Goal: Task Accomplishment & Management: Use online tool/utility

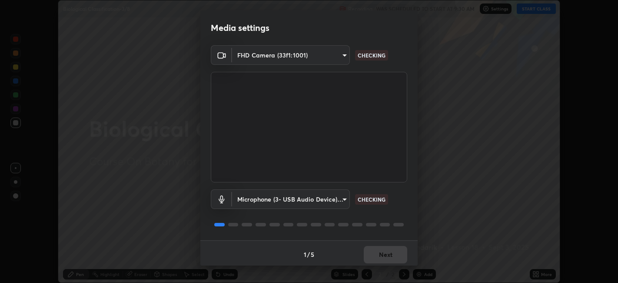
scroll to position [2, 0]
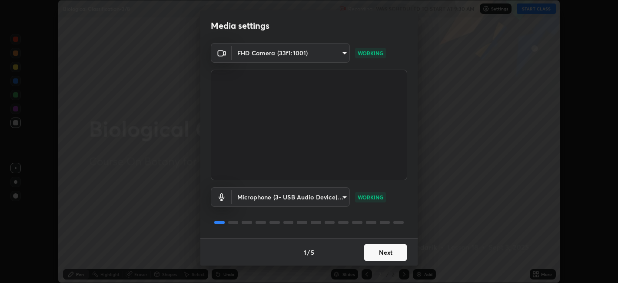
click at [370, 250] on button "Next" at bounding box center [385, 251] width 43 height 17
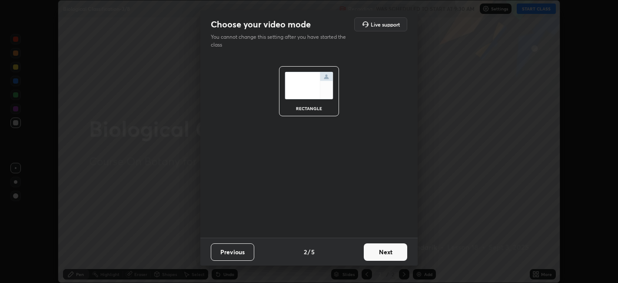
scroll to position [0, 0]
click at [375, 253] on button "Next" at bounding box center [385, 251] width 43 height 17
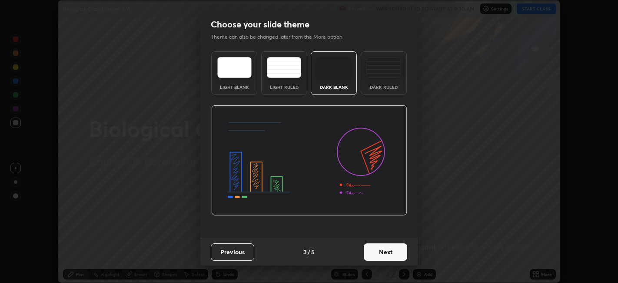
click at [383, 254] on button "Next" at bounding box center [385, 251] width 43 height 17
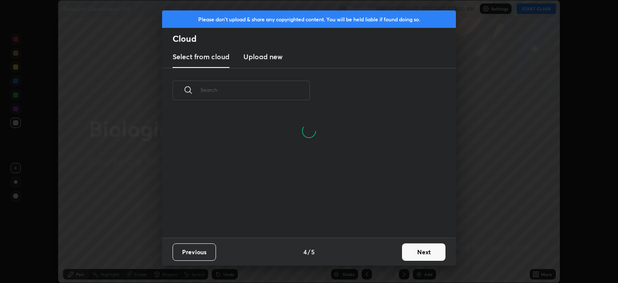
click at [282, 91] on input "text" at bounding box center [255, 89] width 110 height 37
click at [286, 89] on input "text" at bounding box center [255, 89] width 110 height 37
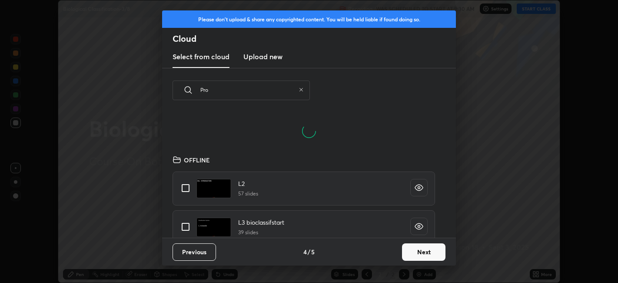
scroll to position [3, 4]
type input "Prot"
type textarea "x"
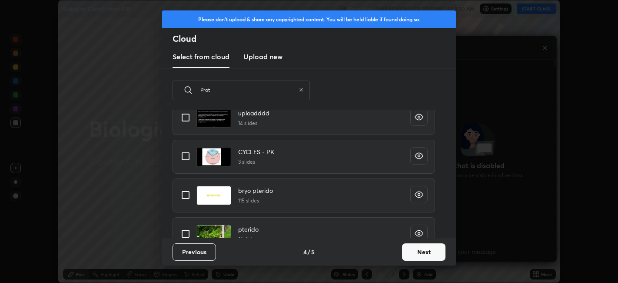
scroll to position [0, 0]
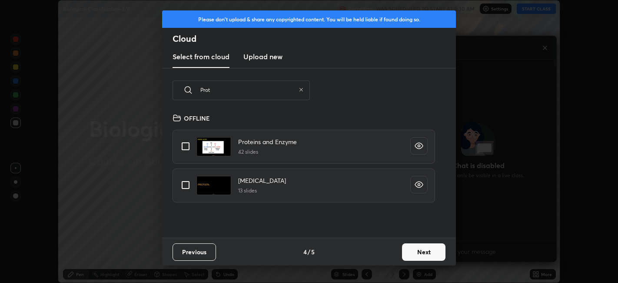
type input "Prot"
click at [189, 190] on input "grid" at bounding box center [186, 185] width 18 height 18
checkbox input "true"
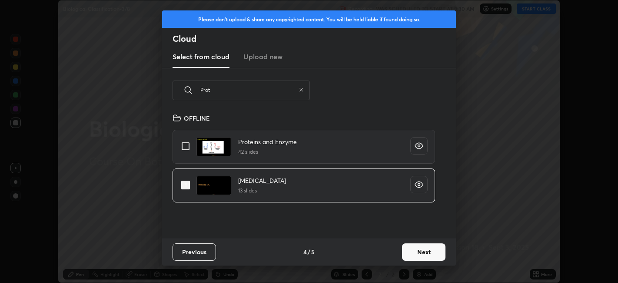
click at [301, 88] on icon at bounding box center [301, 89] width 5 height 5
click at [270, 91] on input "text" at bounding box center [255, 89] width 110 height 37
checkbox input "false"
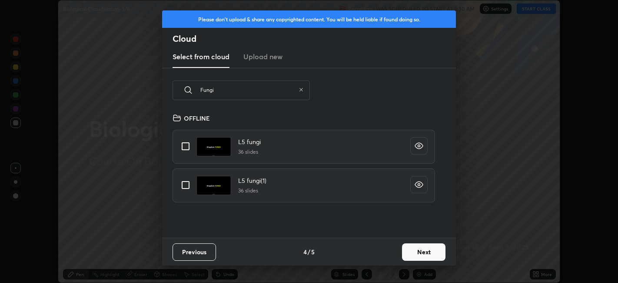
type input "Fungi"
click at [186, 190] on input "grid" at bounding box center [186, 185] width 18 height 18
checkbox input "true"
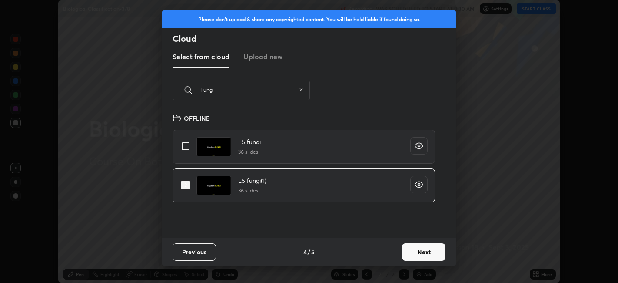
click at [412, 250] on button "Next" at bounding box center [423, 251] width 43 height 17
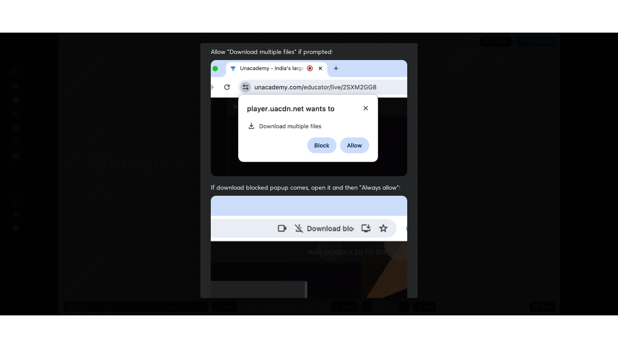
scroll to position [180, 0]
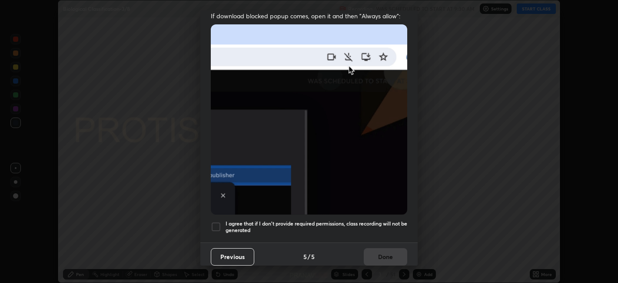
click at [276, 220] on h5 "I agree that if I don't provide required permissions, class recording will not …" at bounding box center [317, 226] width 182 height 13
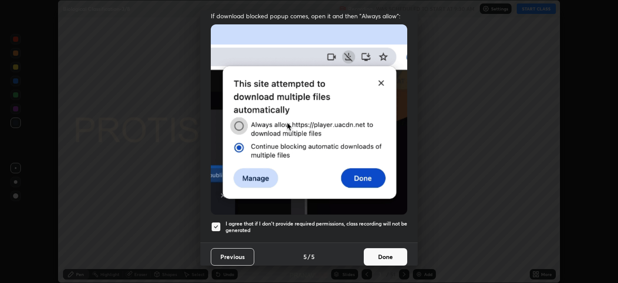
click at [364, 253] on button "Done" at bounding box center [385, 256] width 43 height 17
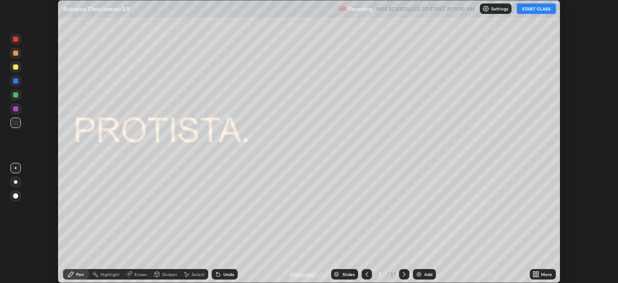
click at [365, 273] on icon at bounding box center [367, 273] width 7 height 7
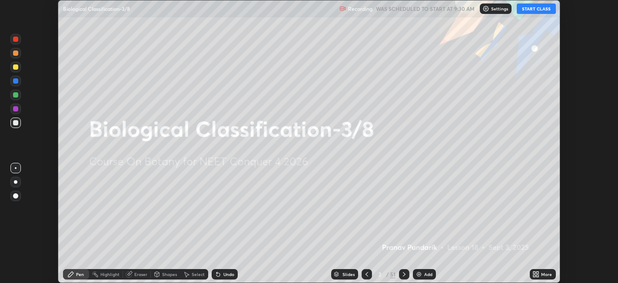
click at [528, 11] on button "START CLASS" at bounding box center [536, 8] width 39 height 10
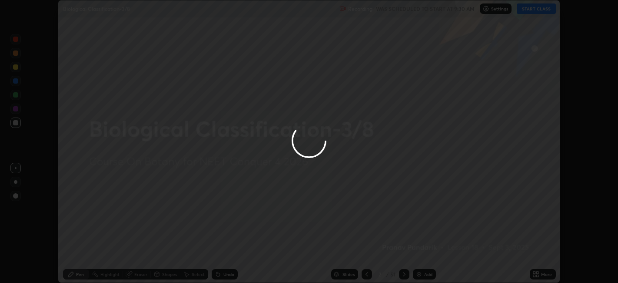
click at [428, 276] on div at bounding box center [309, 141] width 618 height 283
click at [428, 273] on div at bounding box center [309, 141] width 618 height 283
click at [434, 273] on div at bounding box center [309, 141] width 618 height 283
click at [431, 277] on div at bounding box center [309, 141] width 618 height 283
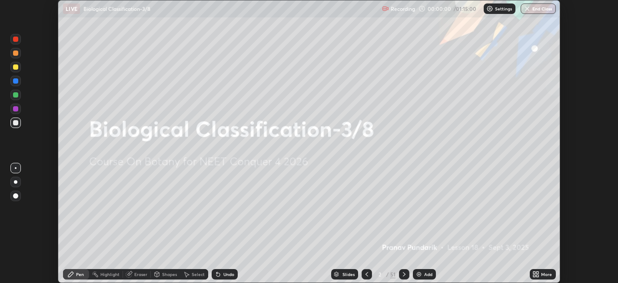
click at [538, 272] on icon at bounding box center [538, 272] width 2 height 2
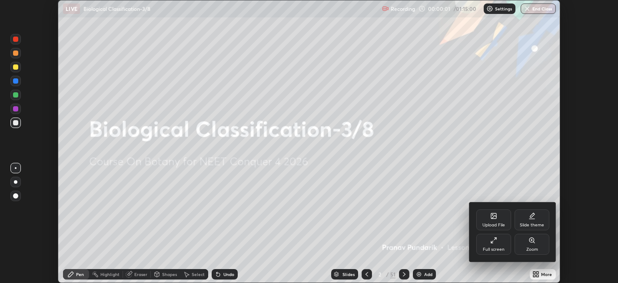
click at [483, 247] on div "Full screen" at bounding box center [494, 243] width 35 height 21
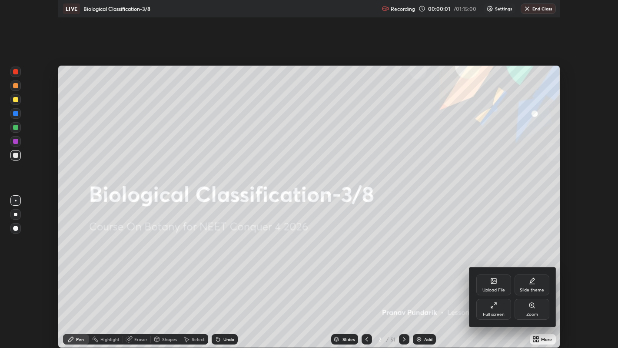
scroll to position [348, 618]
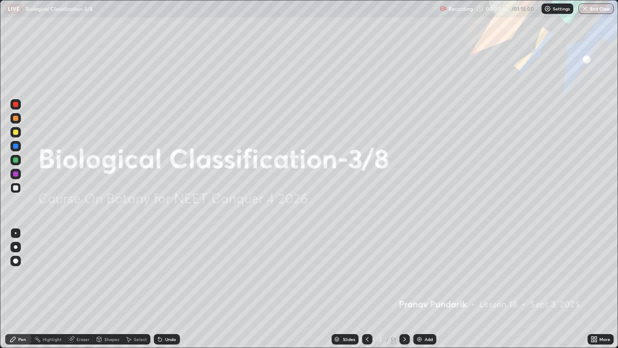
click at [423, 282] on div "Add" at bounding box center [425, 339] width 23 height 10
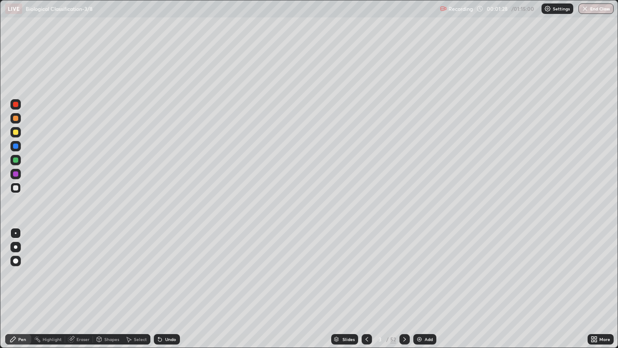
click at [15, 247] on div at bounding box center [15, 246] width 3 height 3
click at [17, 137] on div at bounding box center [15, 132] width 10 height 10
click at [20, 135] on div at bounding box center [15, 132] width 10 height 10
click at [429, 282] on div "Add" at bounding box center [425, 339] width 23 height 10
click at [170, 282] on div "Undo" at bounding box center [167, 339] width 26 height 10
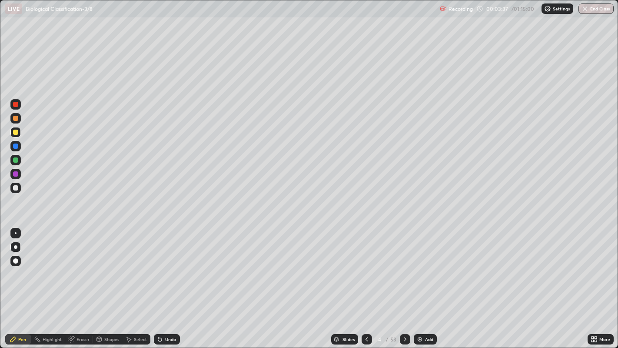
click at [170, 282] on div "Undo" at bounding box center [167, 339] width 26 height 10
click at [169, 282] on div "Undo" at bounding box center [167, 339] width 26 height 10
click at [428, 282] on div "Add" at bounding box center [429, 339] width 8 height 4
click at [16, 132] on div at bounding box center [15, 132] width 5 height 5
click at [366, 282] on icon at bounding box center [367, 339] width 7 height 7
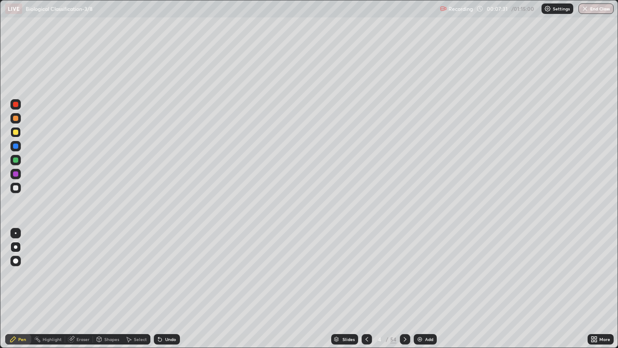
click at [404, 282] on icon at bounding box center [405, 339] width 7 height 7
click at [16, 118] on div at bounding box center [15, 118] width 5 height 5
click at [174, 282] on div "Undo" at bounding box center [167, 339] width 26 height 10
click at [427, 282] on div "Add" at bounding box center [429, 339] width 8 height 4
click at [16, 189] on div at bounding box center [15, 187] width 5 height 5
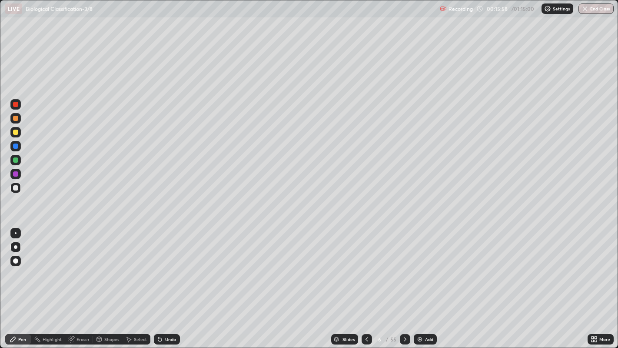
click at [20, 130] on div at bounding box center [15, 132] width 10 height 10
click at [16, 119] on div at bounding box center [15, 118] width 5 height 5
click at [15, 191] on div at bounding box center [15, 188] width 10 height 10
click at [15, 117] on div at bounding box center [15, 118] width 5 height 5
click at [17, 120] on div at bounding box center [15, 118] width 5 height 5
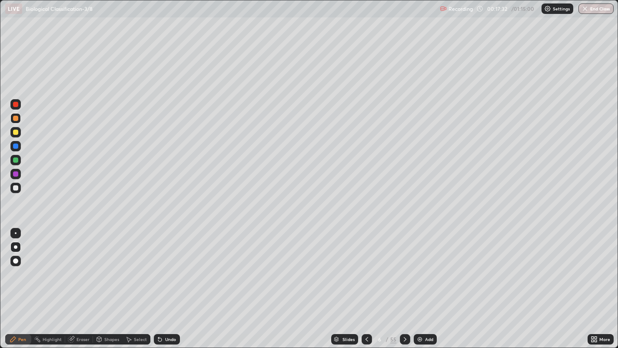
click at [16, 189] on div at bounding box center [15, 187] width 5 height 5
click at [434, 282] on div "Add" at bounding box center [425, 339] width 23 height 10
click at [344, 282] on div "Slides" at bounding box center [344, 339] width 27 height 10
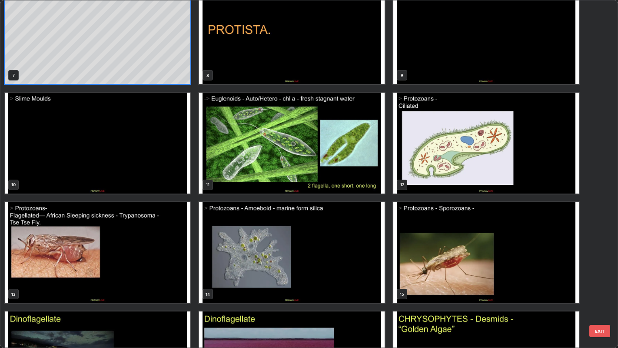
scroll to position [241, 0]
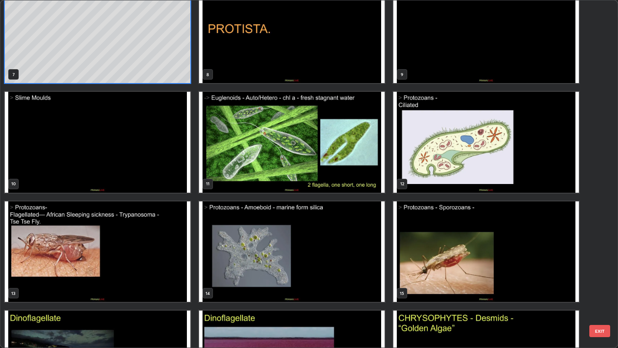
click at [421, 175] on img "grid" at bounding box center [487, 142] width 186 height 100
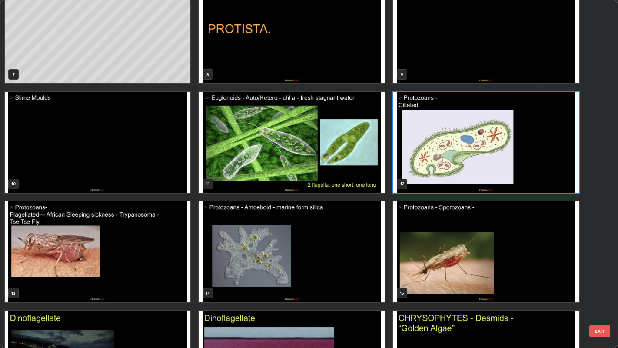
click at [426, 178] on img "grid" at bounding box center [487, 142] width 186 height 100
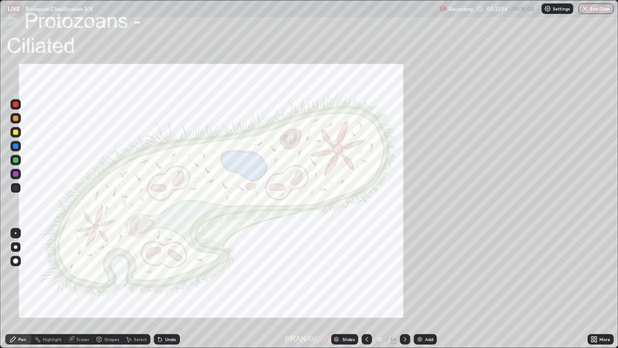
click at [427, 181] on img "grid" at bounding box center [487, 142] width 186 height 100
click at [590, 282] on div "More" at bounding box center [601, 339] width 26 height 10
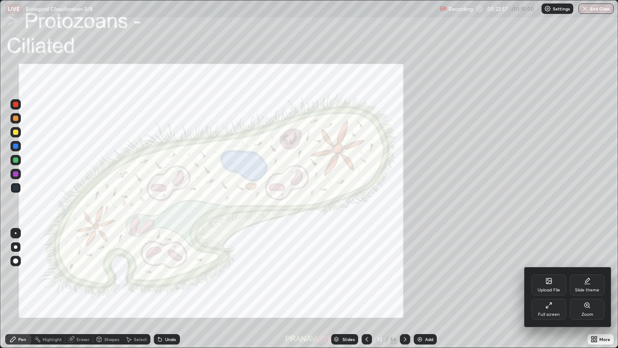
click at [587, 282] on div "Zoom" at bounding box center [588, 314] width 12 height 4
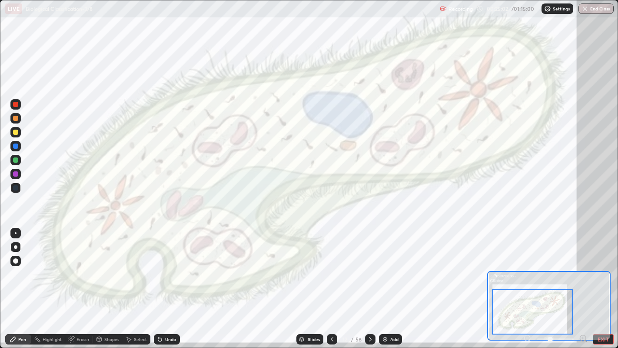
click at [392, 282] on div "Add" at bounding box center [394, 339] width 8 height 4
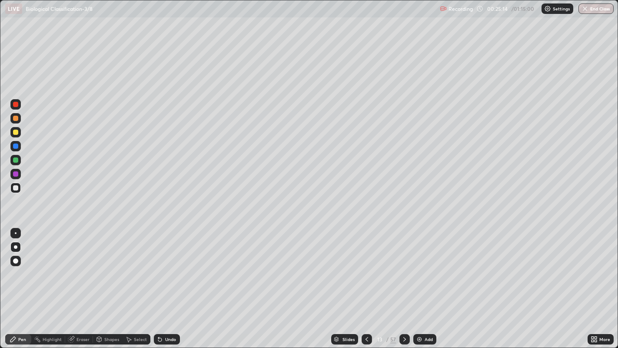
click at [18, 162] on div at bounding box center [15, 159] width 5 height 5
click at [79, 282] on div "Eraser" at bounding box center [83, 339] width 13 height 4
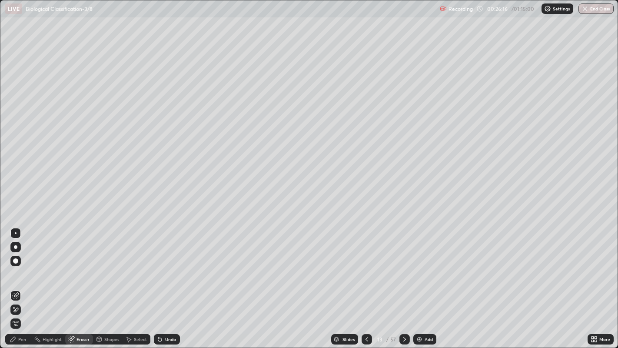
click at [27, 282] on div "Pen" at bounding box center [18, 339] width 26 height 10
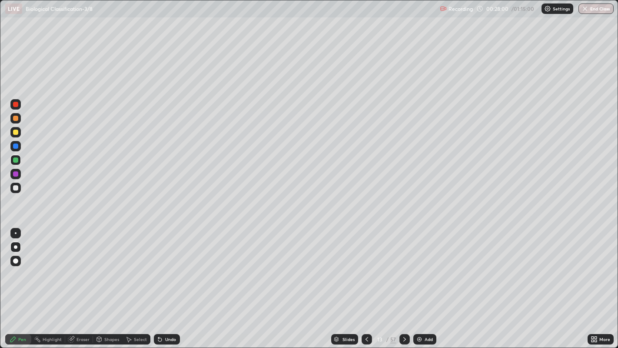
click at [345, 282] on div "Slides" at bounding box center [349, 339] width 12 height 4
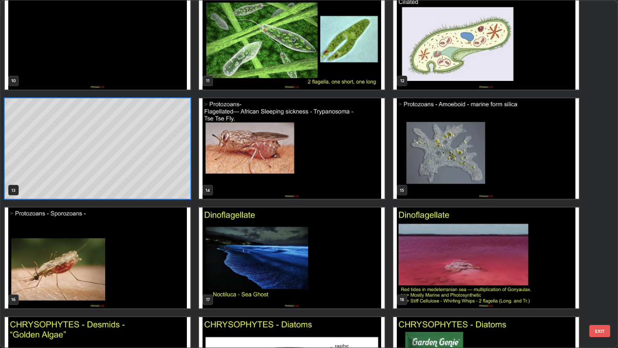
scroll to position [344, 0]
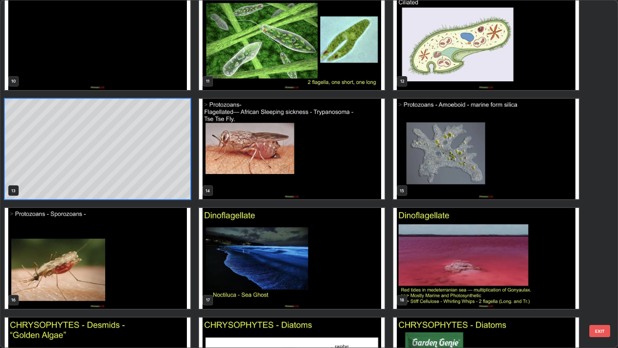
click at [447, 189] on img "grid" at bounding box center [487, 149] width 186 height 100
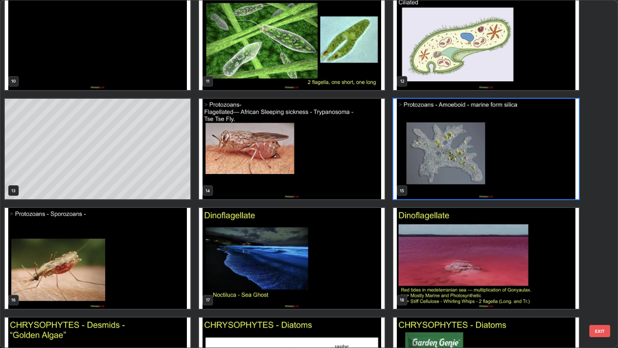
click at [445, 189] on img "grid" at bounding box center [487, 149] width 186 height 100
click at [443, 188] on img "grid" at bounding box center [487, 149] width 186 height 100
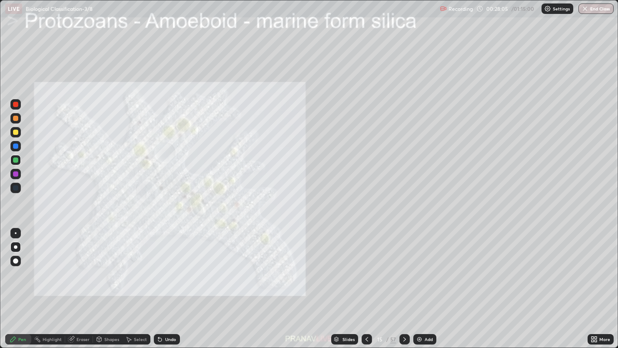
click at [444, 186] on img "grid" at bounding box center [487, 149] width 186 height 100
click at [366, 282] on icon at bounding box center [367, 339] width 7 height 7
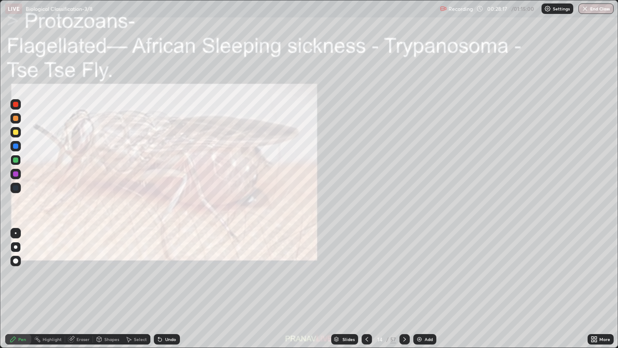
click at [364, 282] on icon at bounding box center [367, 339] width 7 height 7
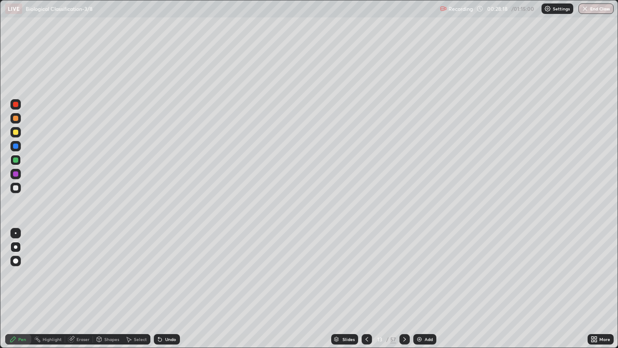
click at [366, 282] on icon at bounding box center [367, 339] width 7 height 7
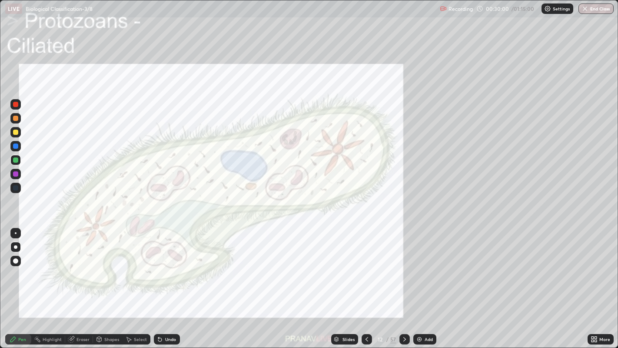
click at [343, 282] on div "Slides" at bounding box center [349, 339] width 12 height 4
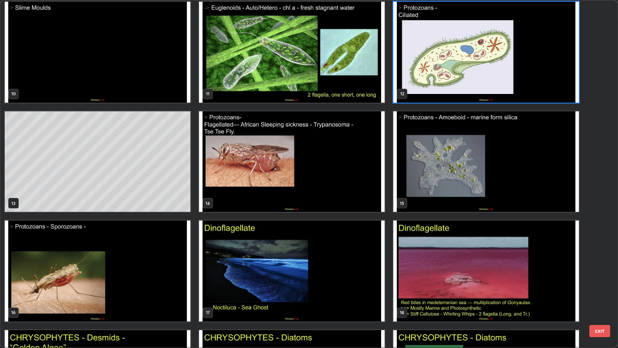
scroll to position [347, 0]
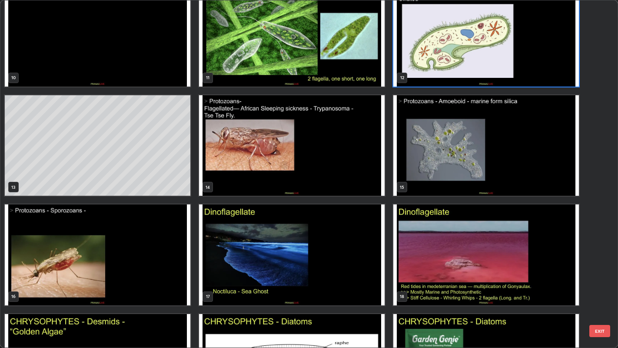
click at [430, 173] on img "grid" at bounding box center [487, 145] width 186 height 100
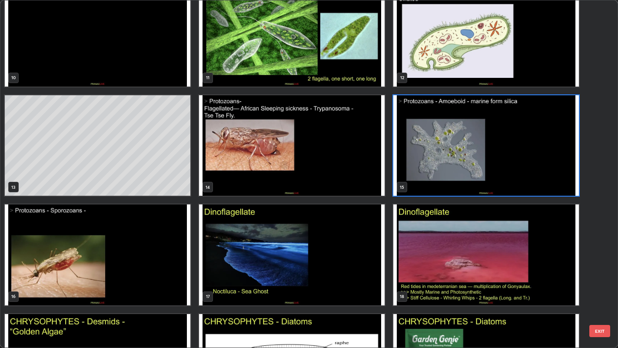
click at [427, 173] on img "grid" at bounding box center [487, 145] width 186 height 100
click at [428, 175] on img "grid" at bounding box center [487, 145] width 186 height 100
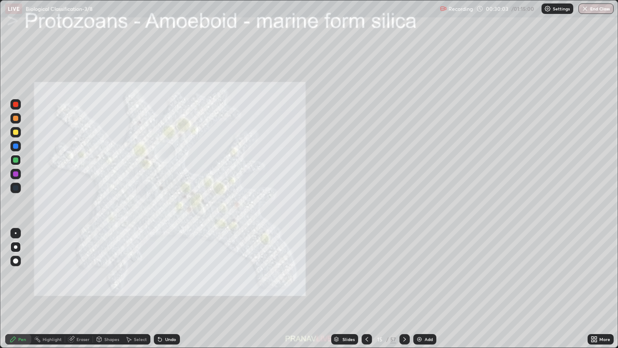
click at [426, 177] on img "grid" at bounding box center [487, 145] width 186 height 100
click at [18, 106] on div at bounding box center [15, 104] width 5 height 5
click at [349, 282] on div "Slides" at bounding box center [349, 339] width 12 height 4
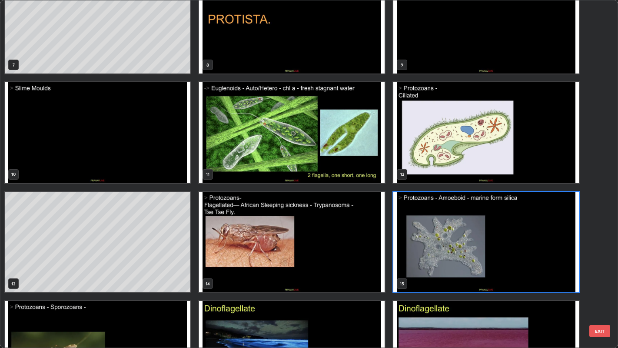
scroll to position [280, 0]
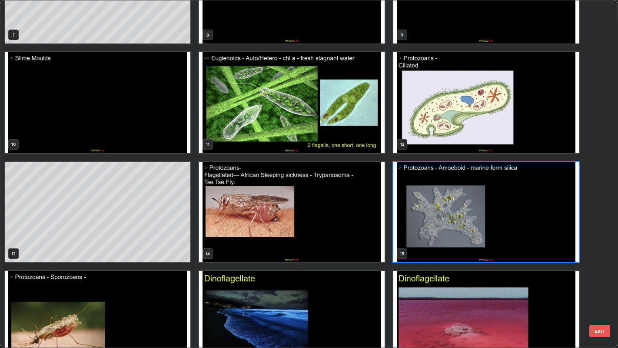
click at [283, 212] on img "grid" at bounding box center [292, 212] width 186 height 100
click at [283, 215] on img "grid" at bounding box center [292, 212] width 186 height 100
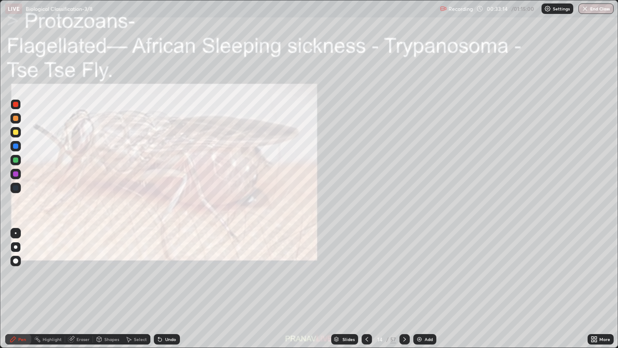
click at [286, 213] on img "grid" at bounding box center [292, 212] width 186 height 100
click at [350, 282] on div "Slides" at bounding box center [349, 339] width 12 height 4
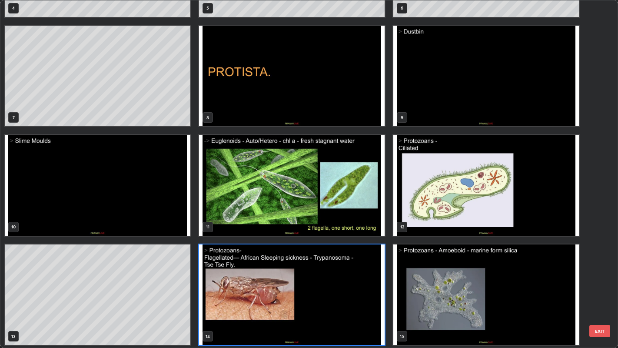
scroll to position [186, 0]
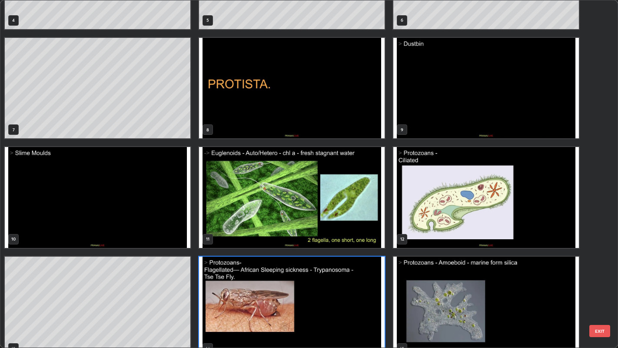
click at [304, 219] on img "grid" at bounding box center [292, 197] width 186 height 100
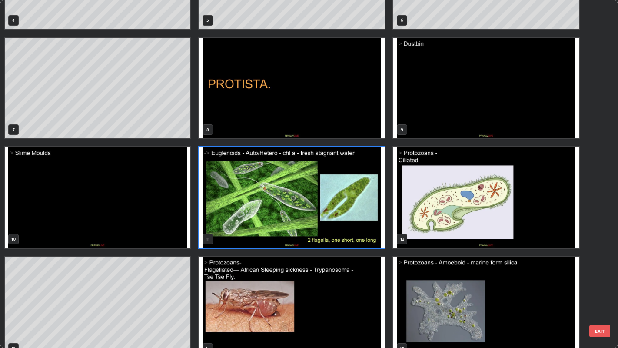
click at [307, 219] on img "grid" at bounding box center [292, 197] width 186 height 100
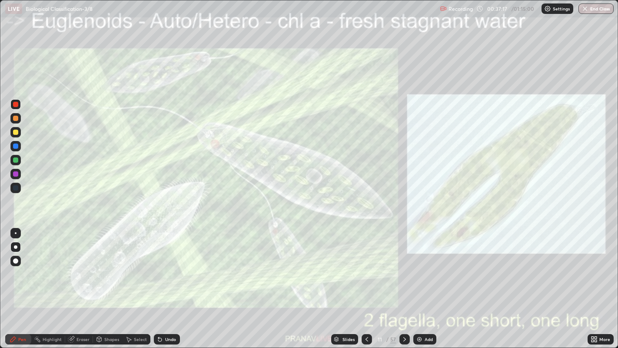
click at [592, 282] on icon at bounding box center [593, 341] width 2 height 2
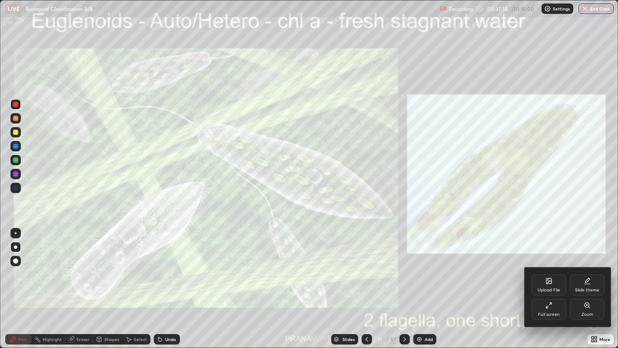
click at [582, 282] on div "Zoom" at bounding box center [587, 309] width 35 height 21
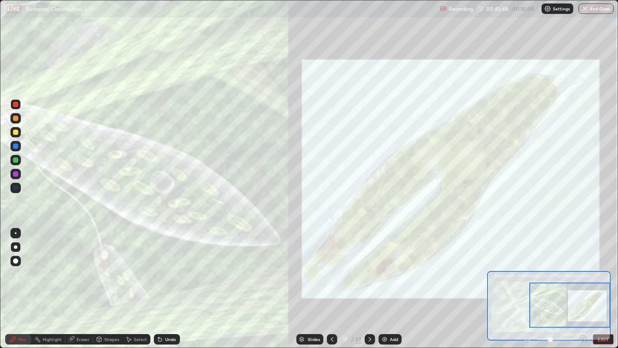
click at [315, 282] on div "Slides" at bounding box center [310, 339] width 27 height 10
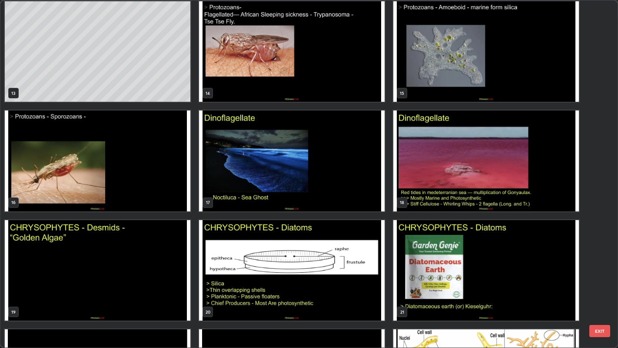
scroll to position [442, 0]
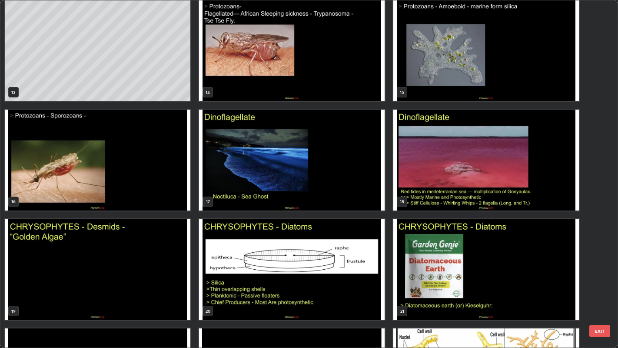
click at [176, 260] on img "grid" at bounding box center [98, 269] width 186 height 100
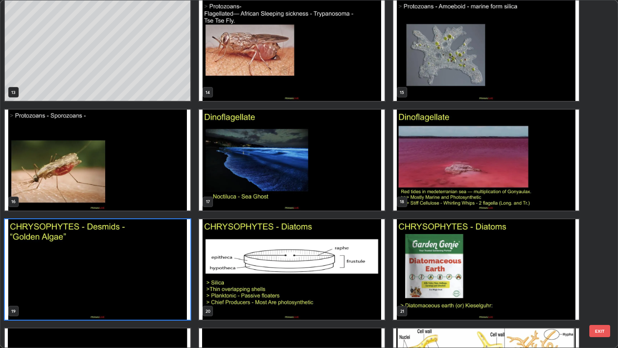
click at [177, 260] on img "grid" at bounding box center [98, 269] width 186 height 100
click at [177, 258] on img "grid" at bounding box center [98, 269] width 186 height 100
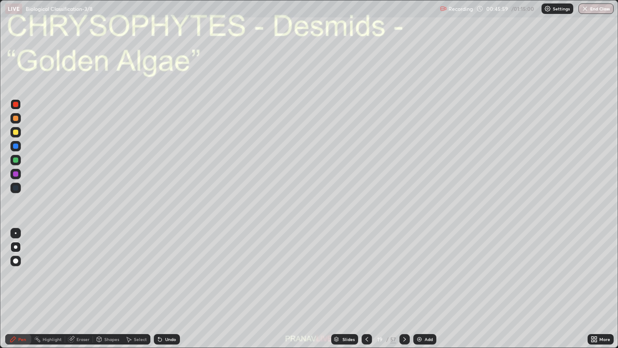
click at [428, 282] on div "Add" at bounding box center [429, 339] width 8 height 4
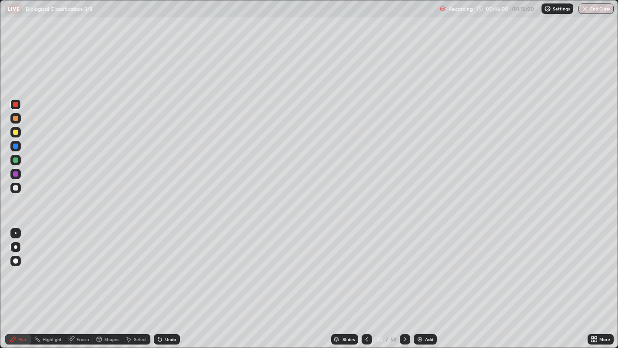
click at [18, 133] on div at bounding box center [15, 132] width 10 height 10
click at [338, 282] on icon at bounding box center [336, 339] width 5 height 5
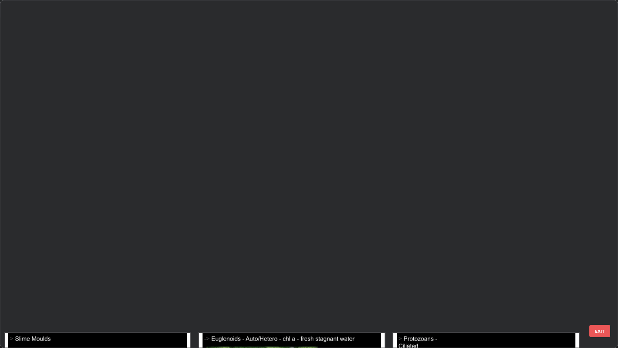
scroll to position [344, 614]
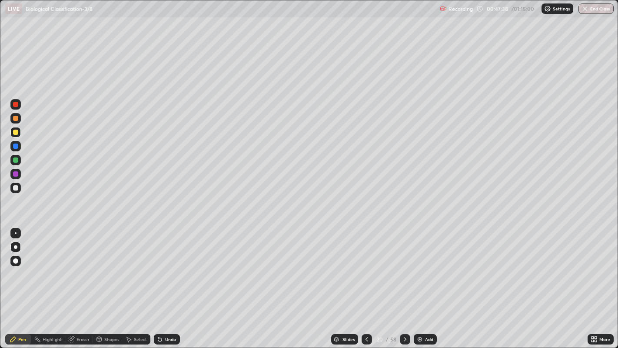
click at [426, 282] on div "Add" at bounding box center [429, 339] width 8 height 4
click at [17, 133] on div at bounding box center [15, 132] width 5 height 5
click at [336, 282] on icon at bounding box center [336, 338] width 4 height 2
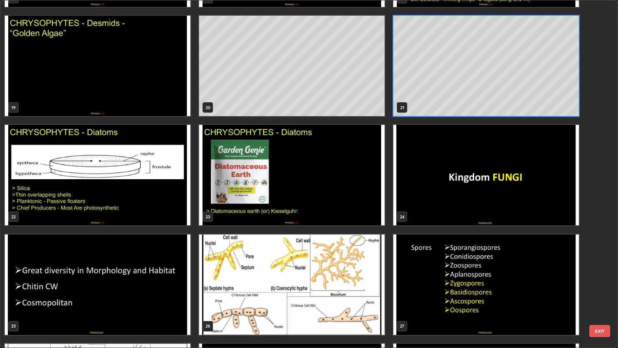
scroll to position [647, 0]
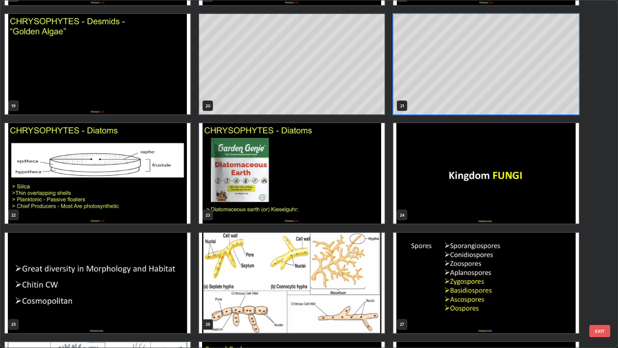
click at [292, 197] on img "grid" at bounding box center [292, 173] width 186 height 100
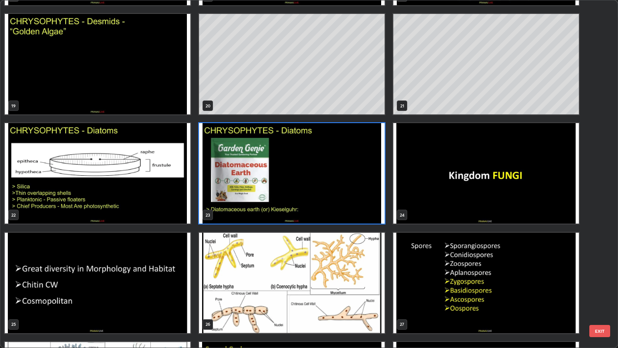
click at [292, 198] on img "grid" at bounding box center [292, 173] width 186 height 100
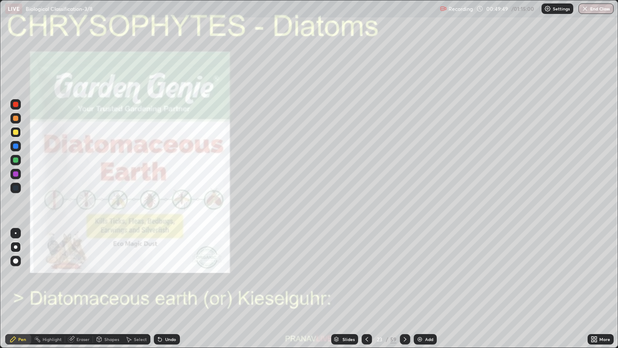
click at [293, 197] on img "grid" at bounding box center [292, 173] width 186 height 100
click at [294, 196] on img "grid" at bounding box center [292, 173] width 186 height 100
click at [344, 282] on div "Slides" at bounding box center [349, 339] width 12 height 4
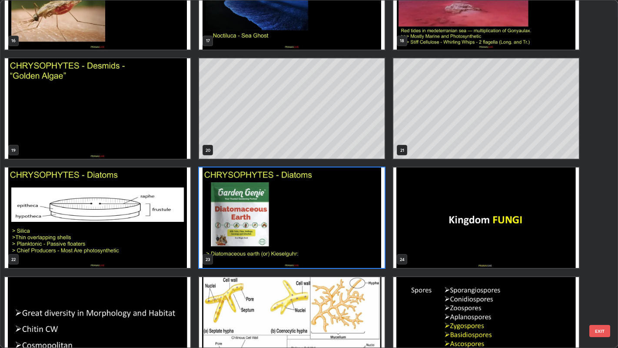
scroll to position [607, 0]
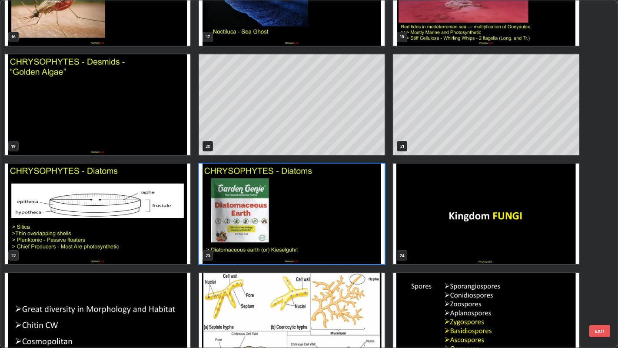
click at [266, 216] on img "grid" at bounding box center [292, 213] width 186 height 100
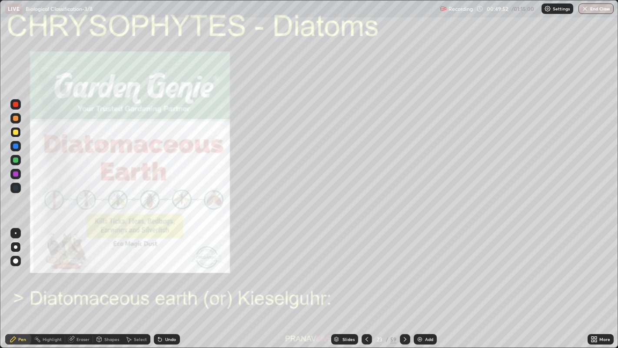
click at [269, 214] on img "grid" at bounding box center [292, 213] width 186 height 100
click at [593, 282] on icon at bounding box center [593, 341] width 2 height 2
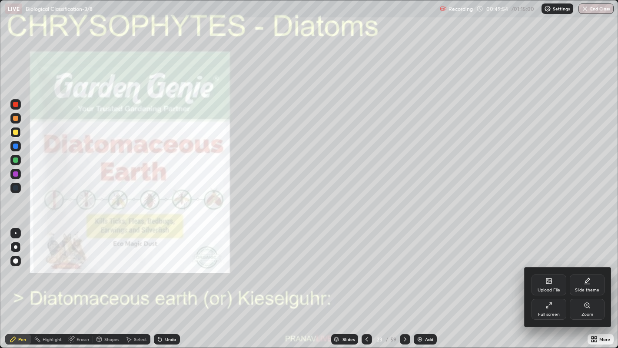
click at [579, 282] on div "Zoom" at bounding box center [587, 309] width 35 height 21
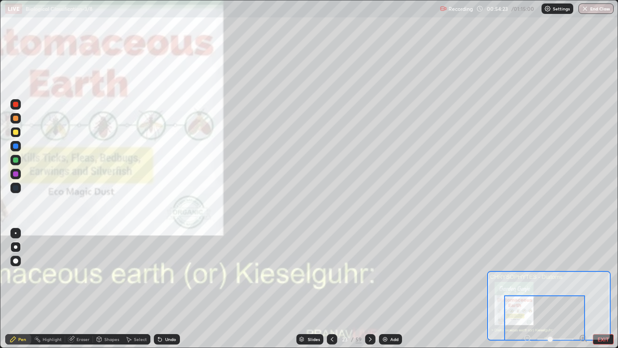
click at [310, 282] on div "Slides" at bounding box center [314, 339] width 12 height 4
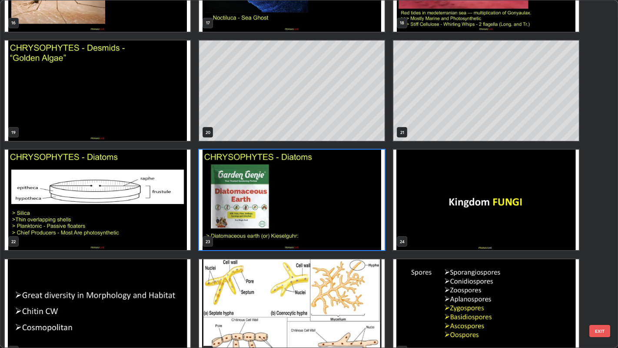
scroll to position [622, 0]
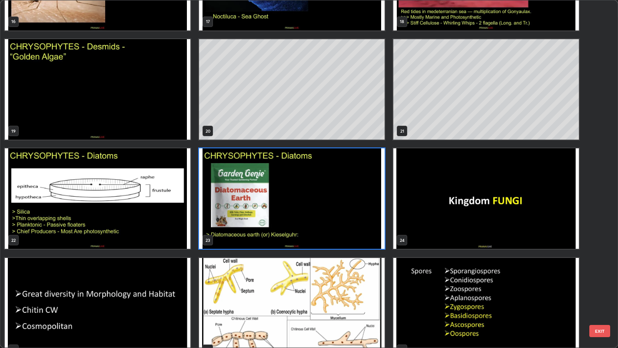
click at [310, 216] on img "grid" at bounding box center [292, 198] width 186 height 100
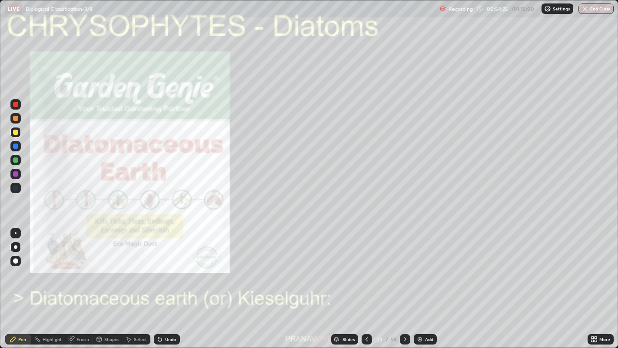
click at [310, 217] on img "grid" at bounding box center [292, 198] width 186 height 100
click at [308, 219] on img "grid" at bounding box center [292, 198] width 186 height 100
click at [417, 282] on img at bounding box center [420, 339] width 7 height 7
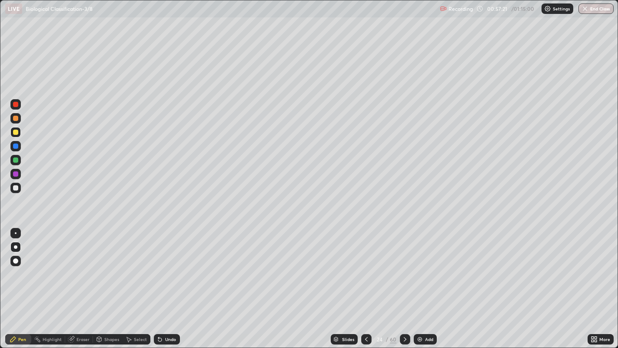
click at [347, 282] on div "Slides" at bounding box center [344, 339] width 27 height 10
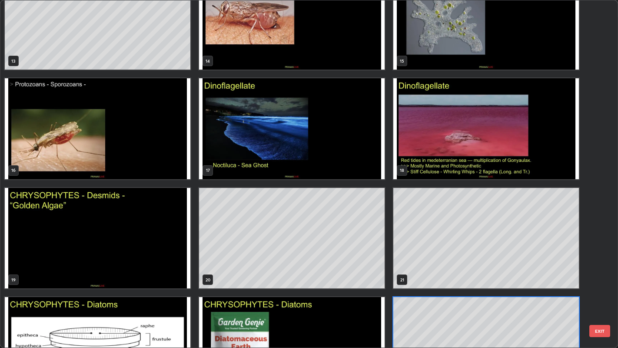
scroll to position [461, 0]
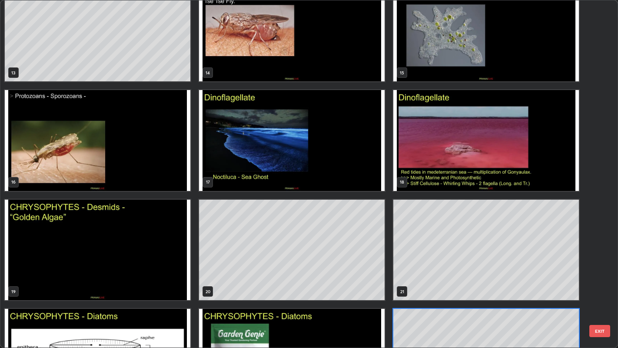
click at [361, 173] on img "grid" at bounding box center [292, 140] width 186 height 100
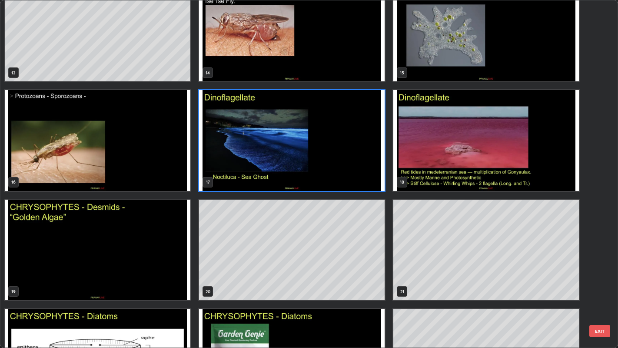
click at [361, 173] on img "grid" at bounding box center [292, 140] width 186 height 100
click at [362, 173] on img "grid" at bounding box center [292, 140] width 186 height 100
click at [363, 170] on img "grid" at bounding box center [292, 140] width 186 height 100
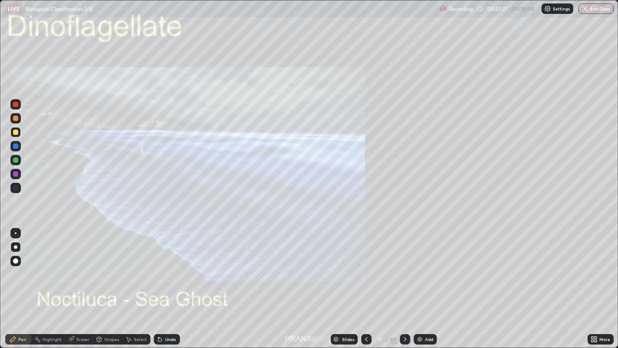
click at [593, 282] on icon at bounding box center [593, 338] width 2 height 2
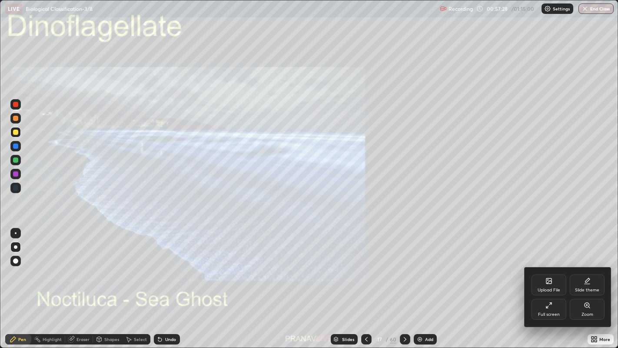
click at [583, 282] on div "Zoom" at bounding box center [588, 314] width 12 height 4
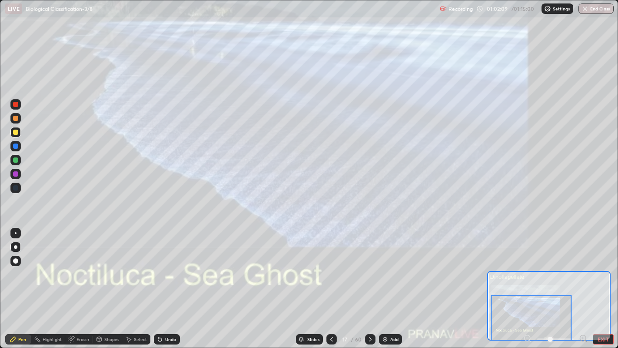
click at [312, 282] on div "Slides" at bounding box center [309, 339] width 27 height 10
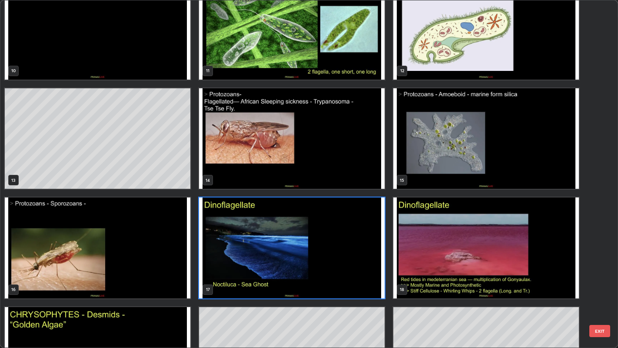
scroll to position [386, 0]
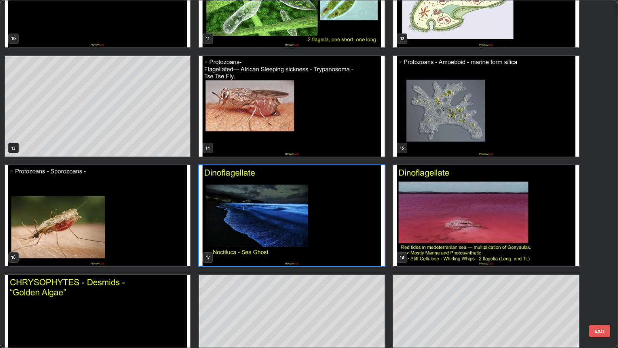
click at [447, 228] on img "grid" at bounding box center [487, 215] width 186 height 100
click at [447, 229] on img "grid" at bounding box center [487, 215] width 186 height 100
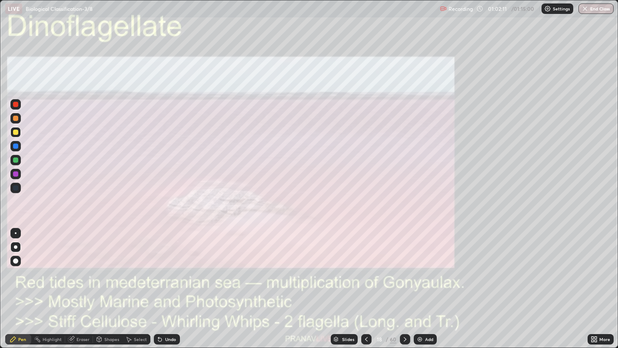
click at [449, 229] on img "grid" at bounding box center [487, 215] width 186 height 100
click at [593, 282] on icon at bounding box center [593, 338] width 2 height 2
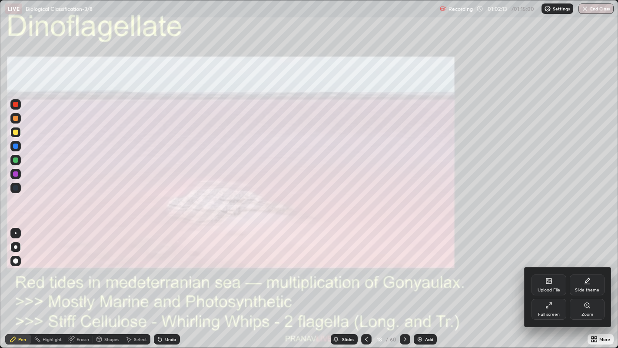
click at [580, 282] on div "Zoom" at bounding box center [587, 309] width 35 height 21
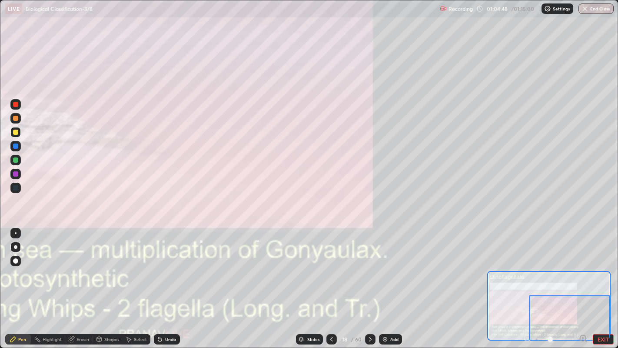
click at [388, 282] on div "Add" at bounding box center [390, 339] width 23 height 10
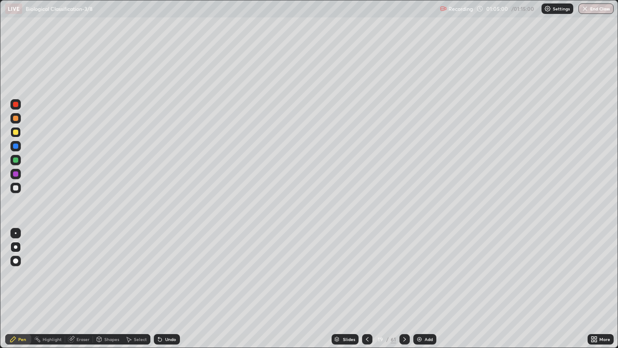
click at [589, 12] on button "End Class" at bounding box center [596, 8] width 35 height 10
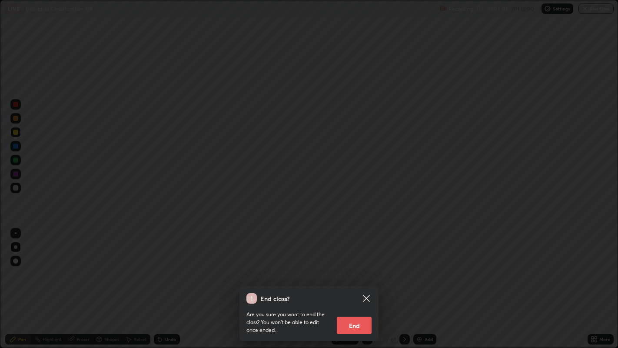
click at [359, 282] on button "End" at bounding box center [354, 325] width 35 height 17
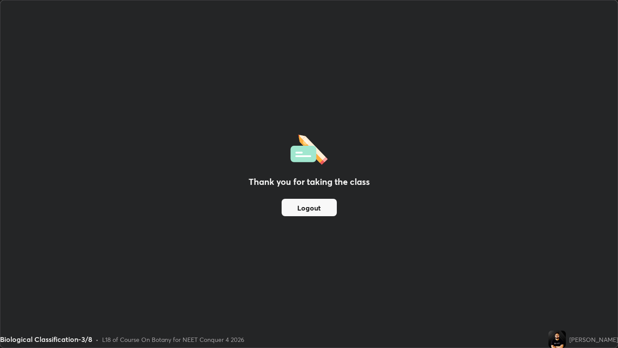
click at [294, 212] on button "Logout" at bounding box center [309, 207] width 55 height 17
click at [284, 211] on button "Logout" at bounding box center [309, 207] width 55 height 17
